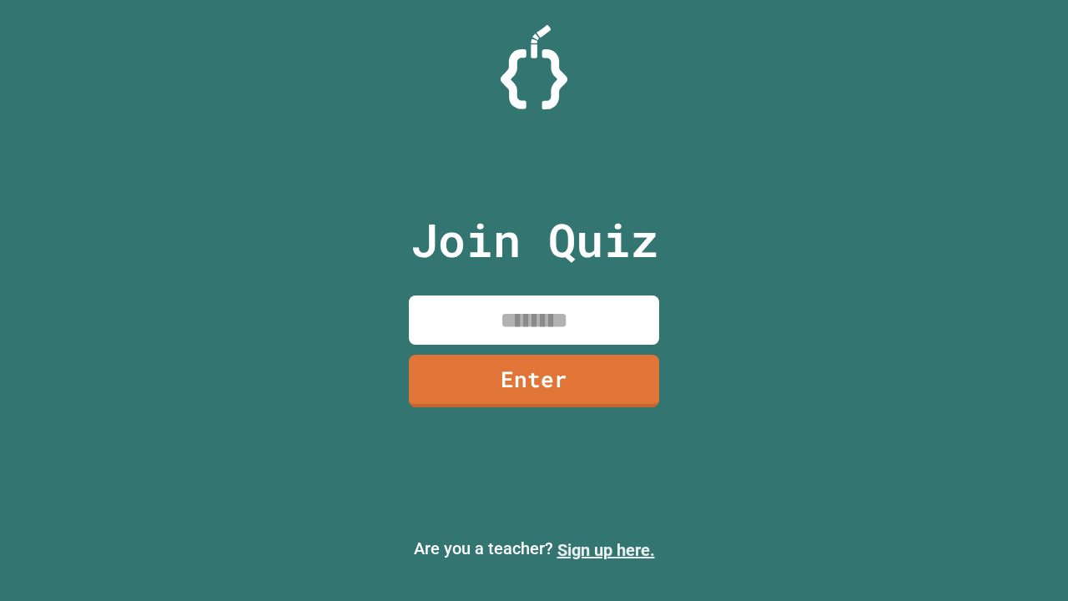
click at [606, 550] on link "Sign up here." at bounding box center [606, 550] width 98 height 20
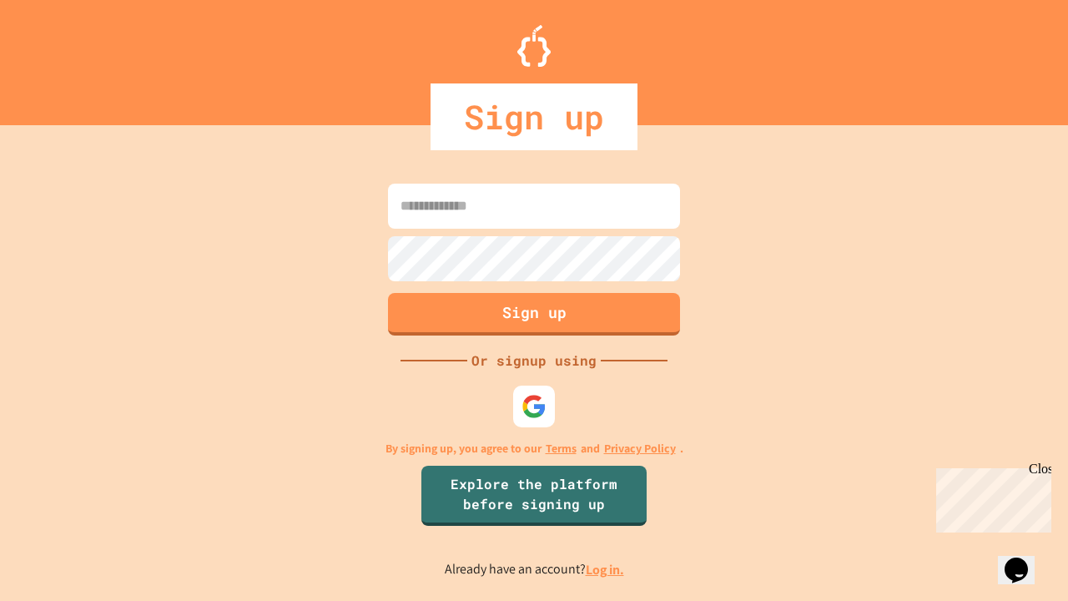
click at [606, 569] on link "Log in." at bounding box center [605, 570] width 38 height 18
